Goal: Information Seeking & Learning: Learn about a topic

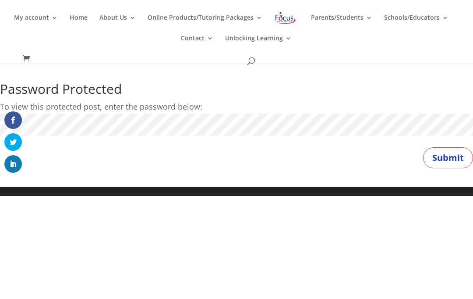
scroll to position [26, 0]
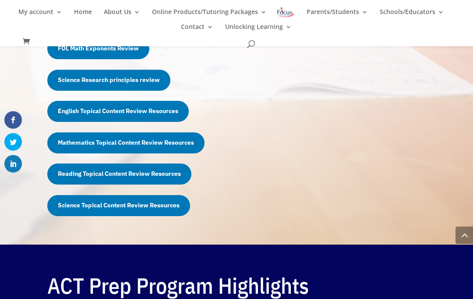
scroll to position [732, 0]
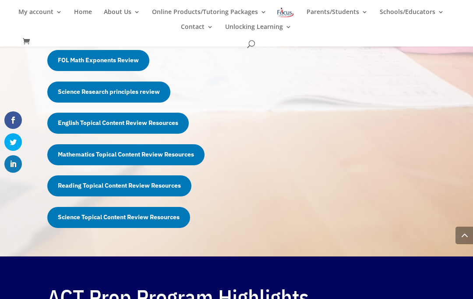
click at [120, 118] on link "English Topical Content Review Resources" at bounding box center [118, 123] width 142 height 21
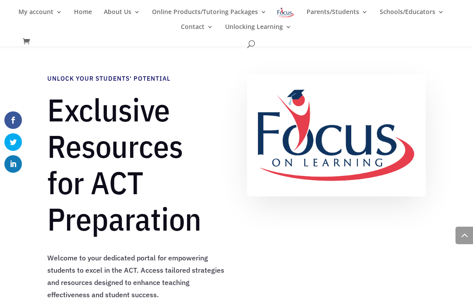
scroll to position [732, 0]
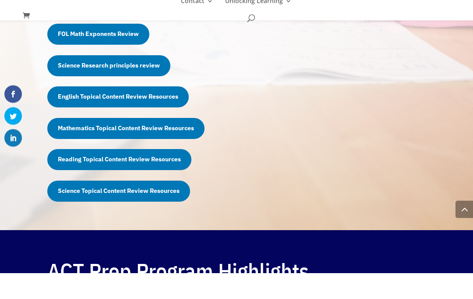
click at [119, 150] on link "Mathematics Topical Content Review Resources" at bounding box center [125, 154] width 157 height 21
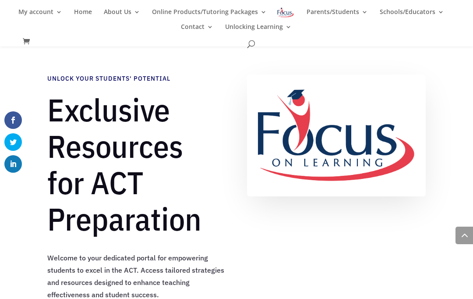
scroll to position [732, 0]
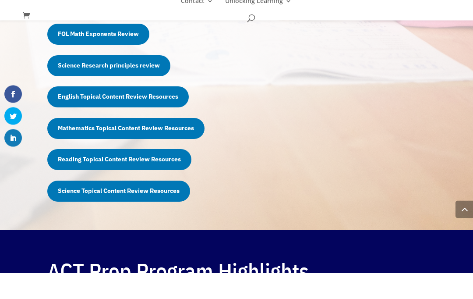
click at [141, 210] on link "Science Topical Content Review Resources" at bounding box center [118, 217] width 143 height 21
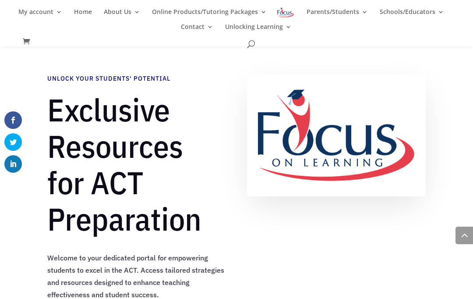
scroll to position [732, 0]
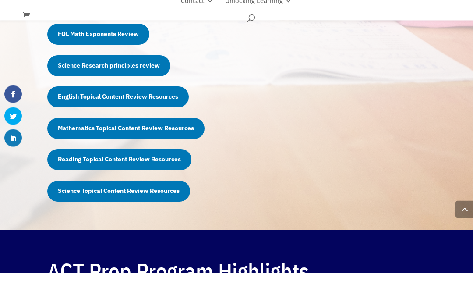
click at [131, 89] on link "Science Research principles review" at bounding box center [108, 92] width 123 height 21
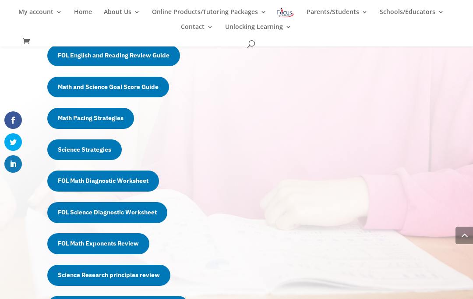
scroll to position [548, 0]
click at [91, 144] on link "Science Strategies" at bounding box center [84, 150] width 75 height 21
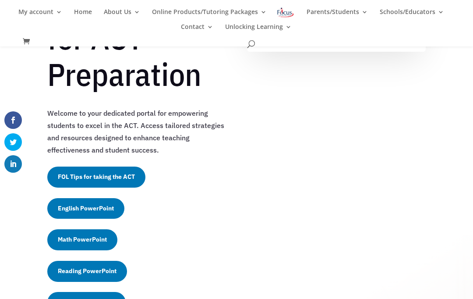
scroll to position [126, 0]
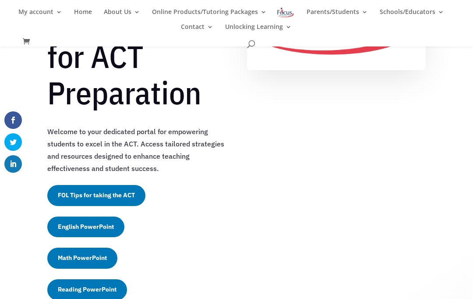
click at [128, 192] on link "FOL Tips for taking the ACT" at bounding box center [96, 195] width 98 height 21
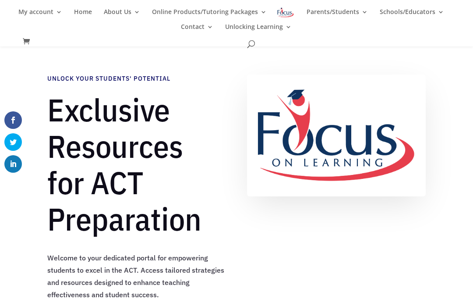
scroll to position [127, 0]
